Goal: Navigation & Orientation: Find specific page/section

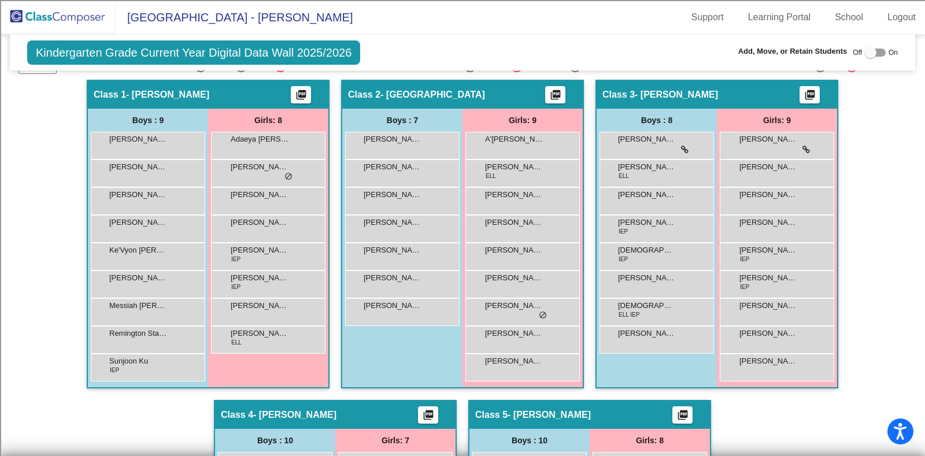
click at [67, 18] on img at bounding box center [58, 17] width 116 height 34
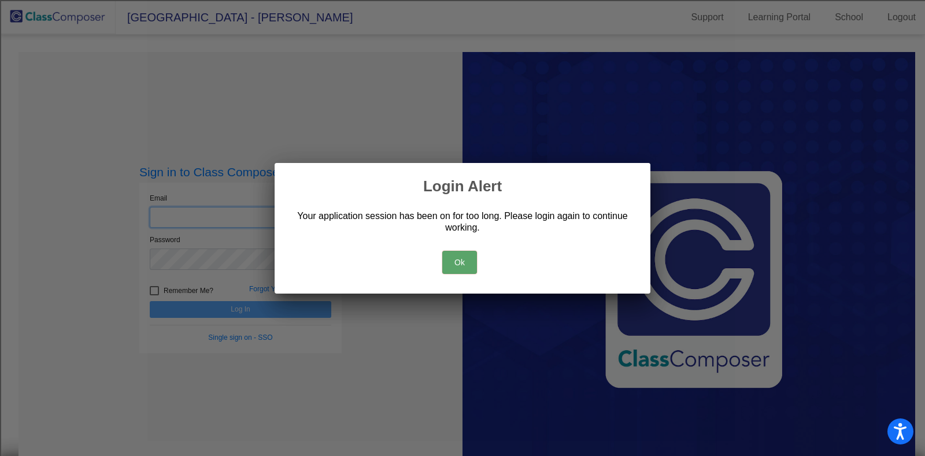
type input "[EMAIL_ADDRESS][DOMAIN_NAME]"
click at [458, 255] on button "Ok" at bounding box center [459, 262] width 35 height 23
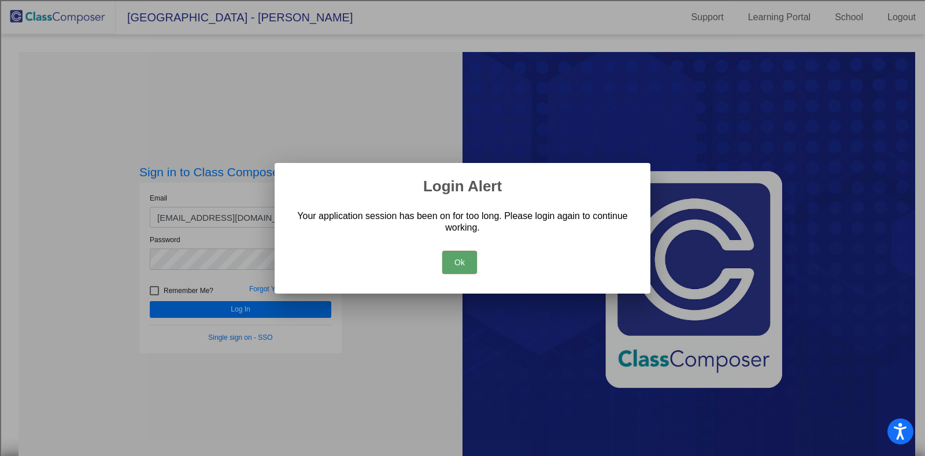
click at [458, 255] on button "Ok" at bounding box center [459, 262] width 35 height 23
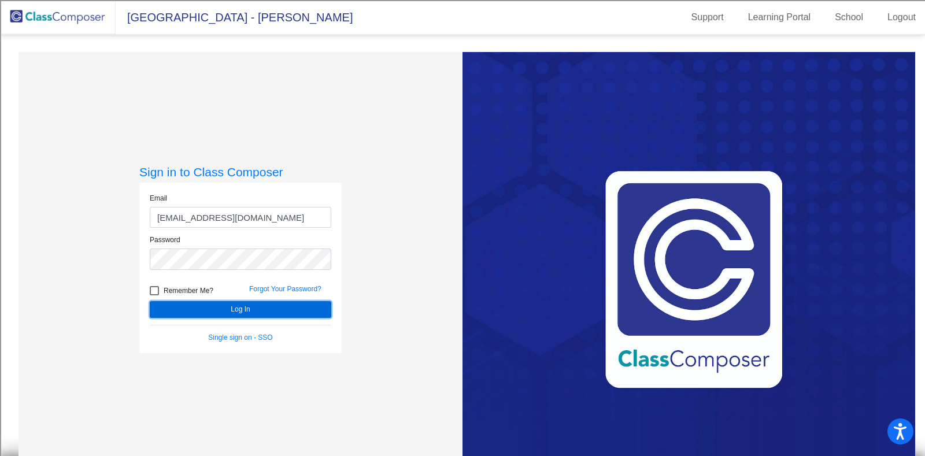
click at [277, 310] on button "Log In" at bounding box center [240, 309] width 181 height 17
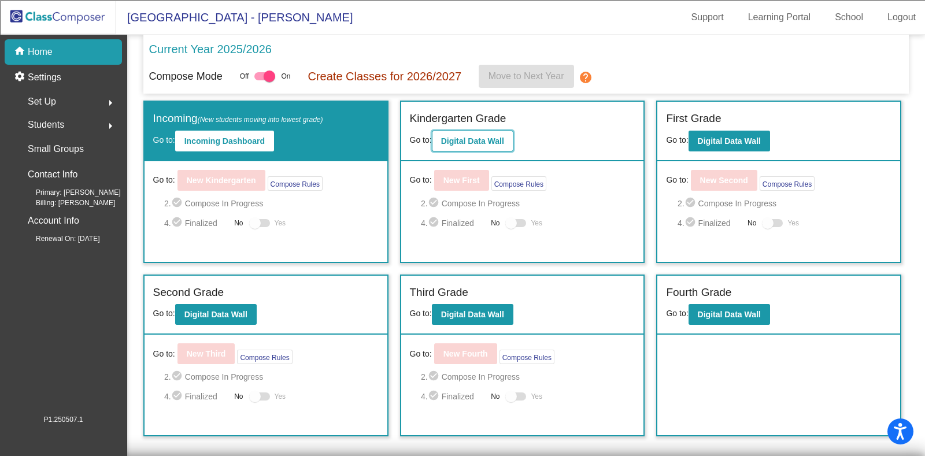
click at [477, 139] on b "Digital Data Wall" at bounding box center [472, 140] width 63 height 9
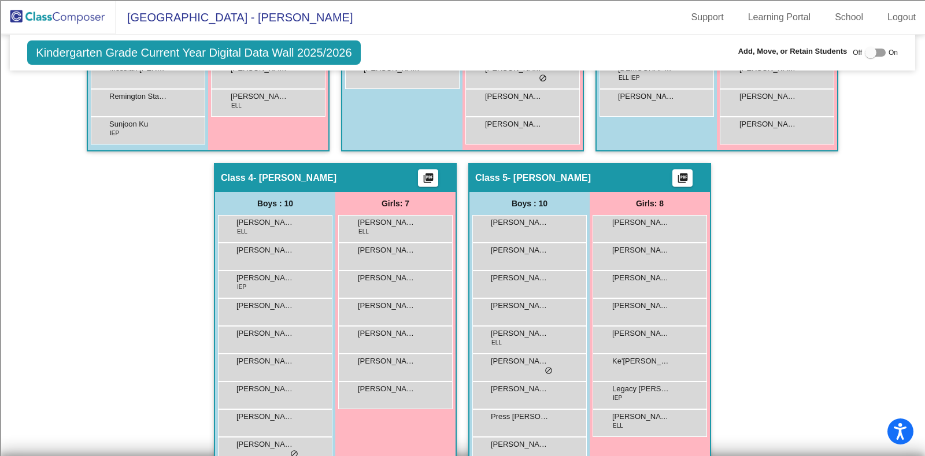
scroll to position [505, 0]
